Goal: Navigation & Orientation: Find specific page/section

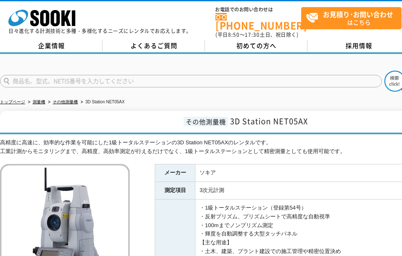
drag, startPoint x: 65, startPoint y: 97, endPoint x: 91, endPoint y: 108, distance: 27.9
click at [65, 100] on link "その他測量機" at bounding box center [65, 102] width 25 height 5
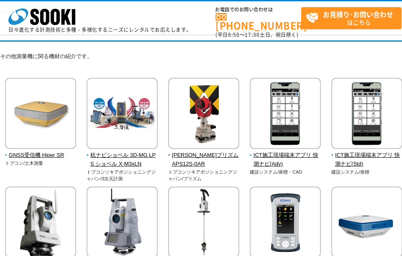
scroll to position [167, 0]
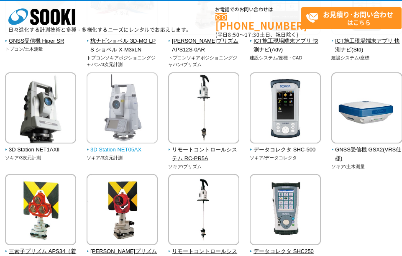
drag, startPoint x: 0, startPoint y: 0, endPoint x: 143, endPoint y: 108, distance: 179.0
